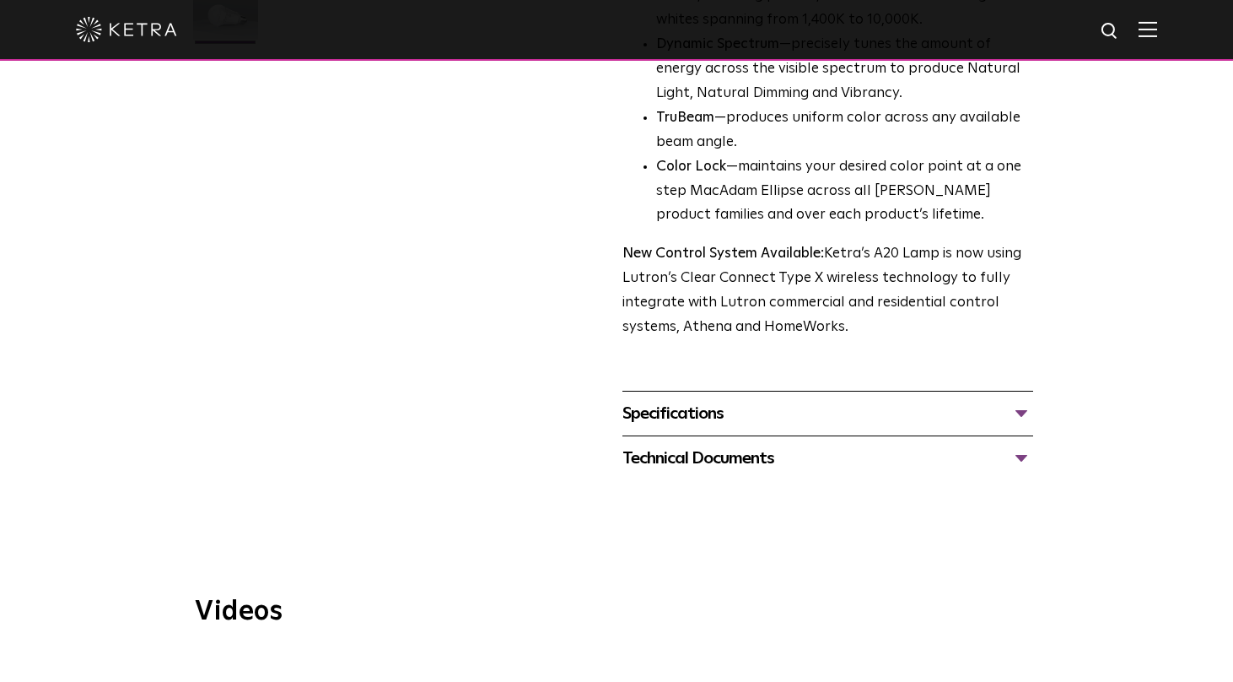
scroll to position [580, 0]
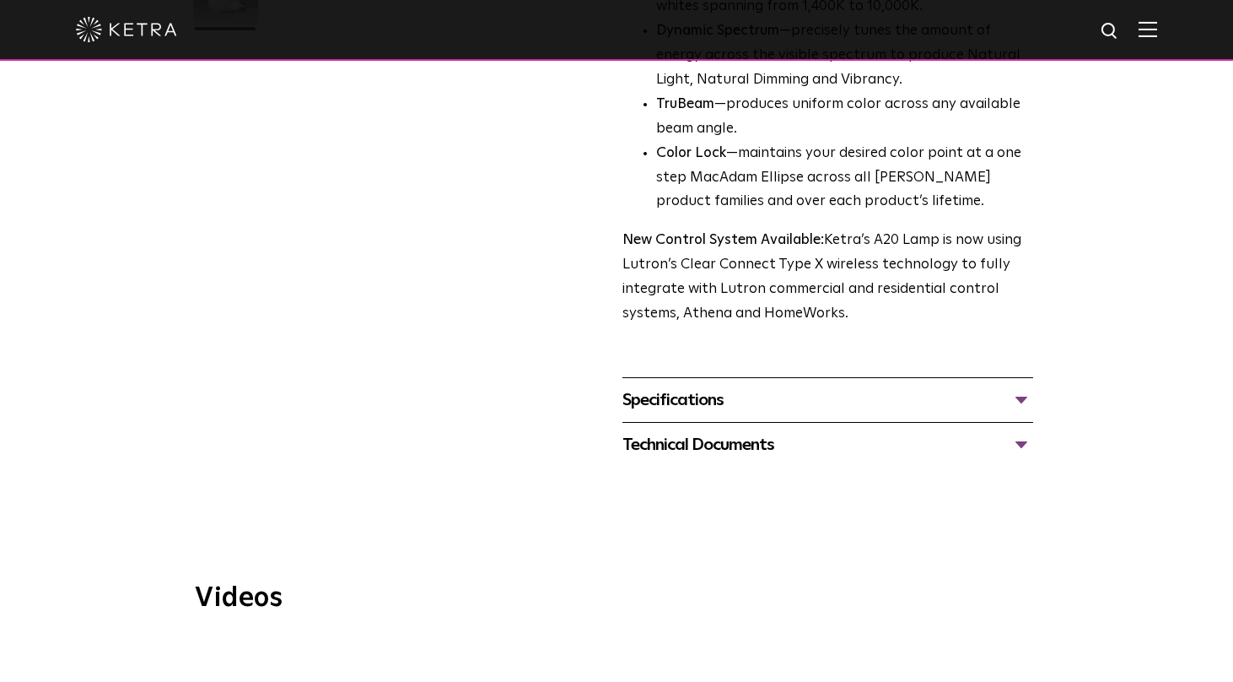
click at [694, 431] on div "Technical Documents" at bounding box center [828, 444] width 411 height 27
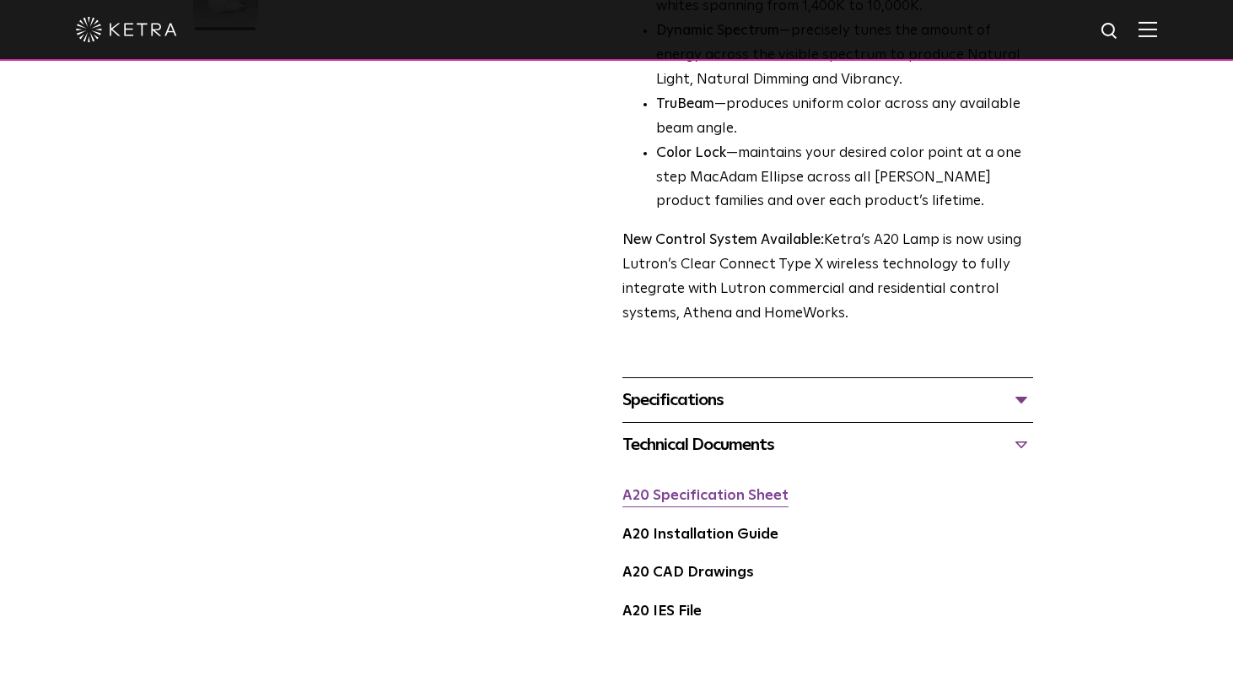
click at [692, 488] on link "A20 Specification Sheet" at bounding box center [706, 495] width 166 height 14
click at [685, 386] on div "Specifications" at bounding box center [828, 399] width 411 height 27
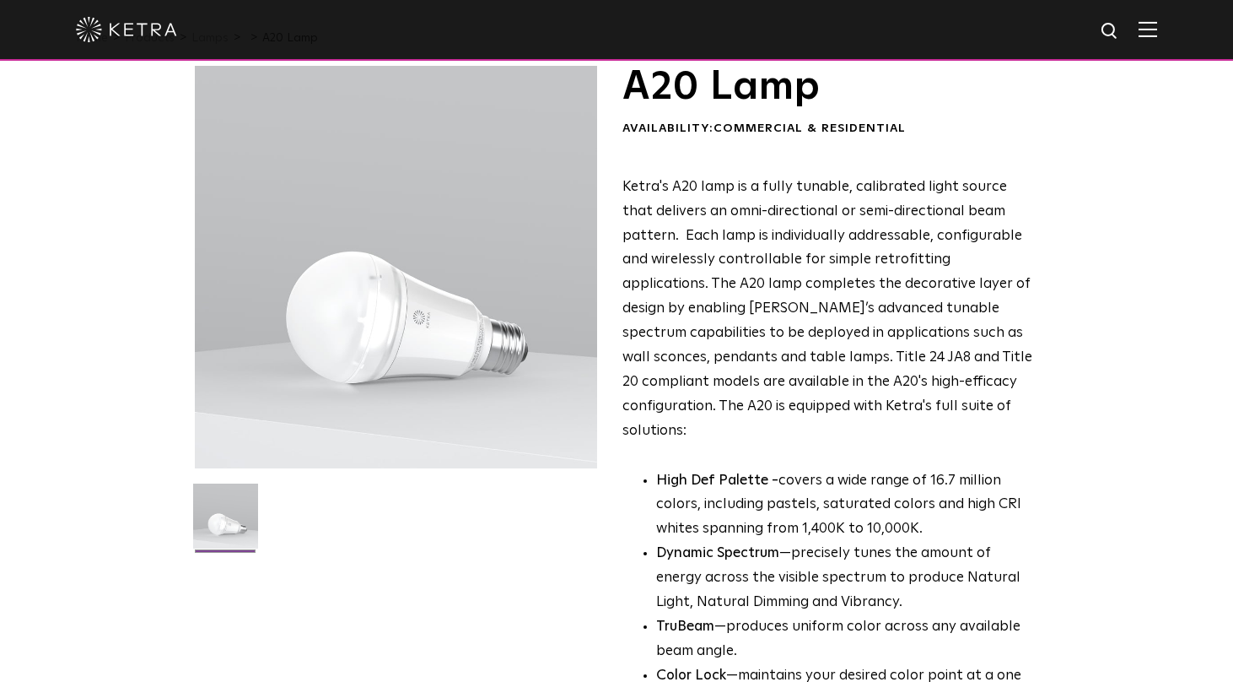
scroll to position [0, 0]
